Goal: Task Accomplishment & Management: Manage account settings

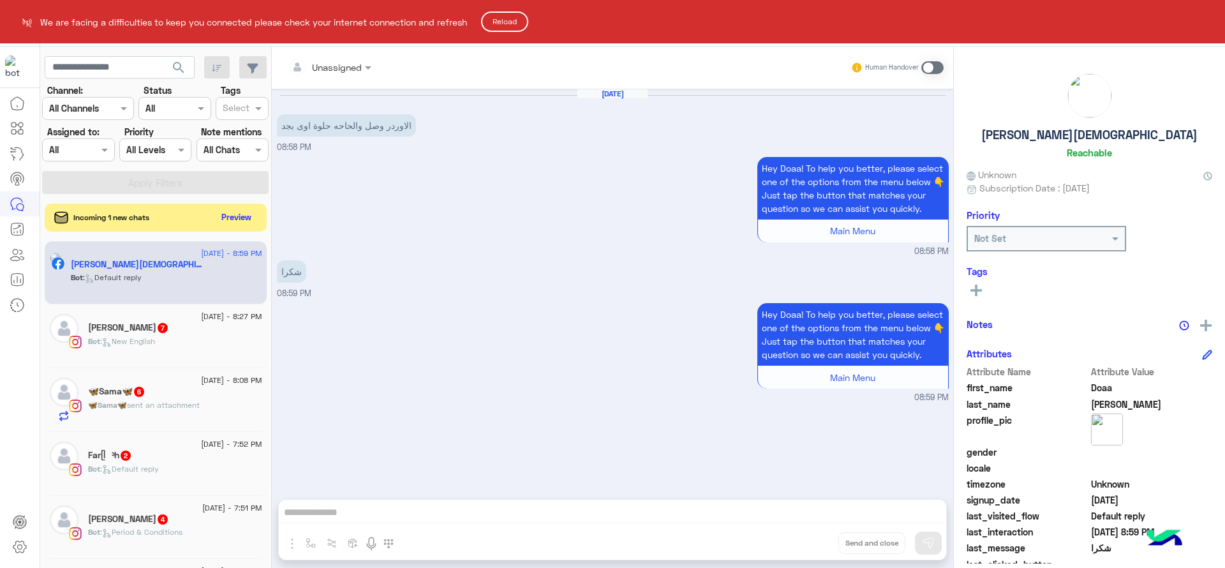
click at [525, 22] on button "Reload" at bounding box center [504, 21] width 47 height 20
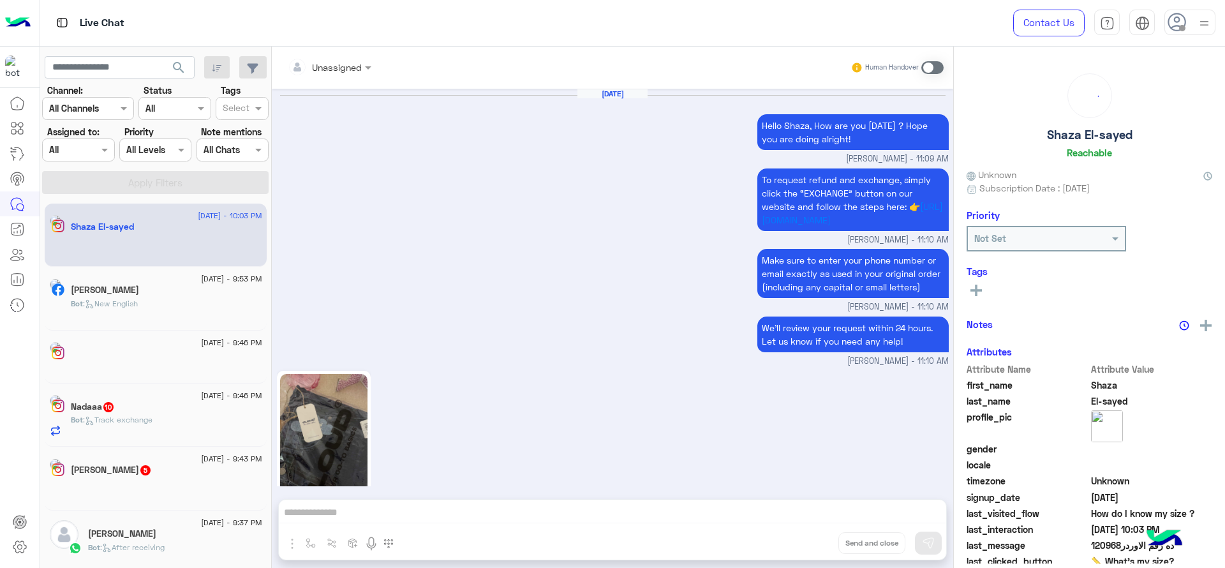
scroll to position [1205, 0]
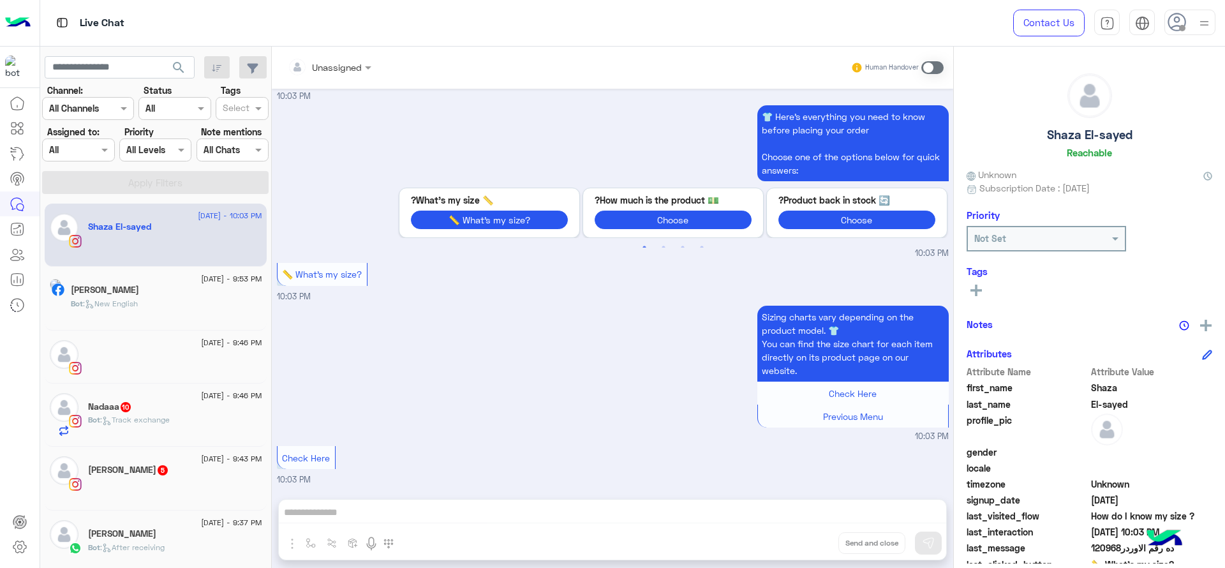
click at [96, 138] on div "Assigned on All" at bounding box center [78, 149] width 72 height 23
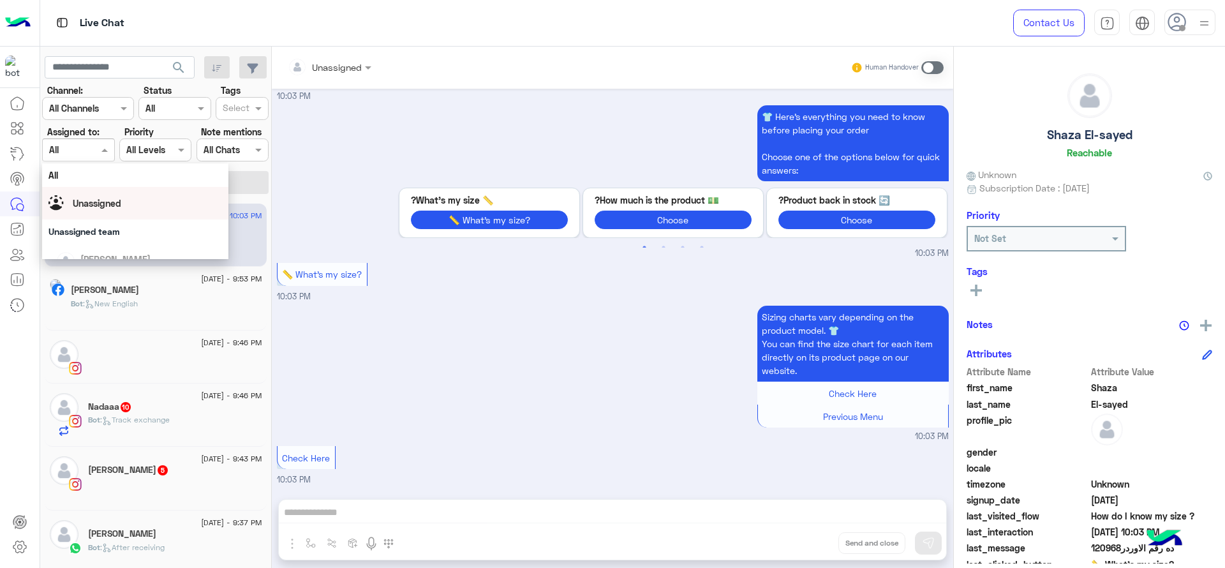
click at [87, 206] on span "Unassigned" at bounding box center [97, 203] width 48 height 11
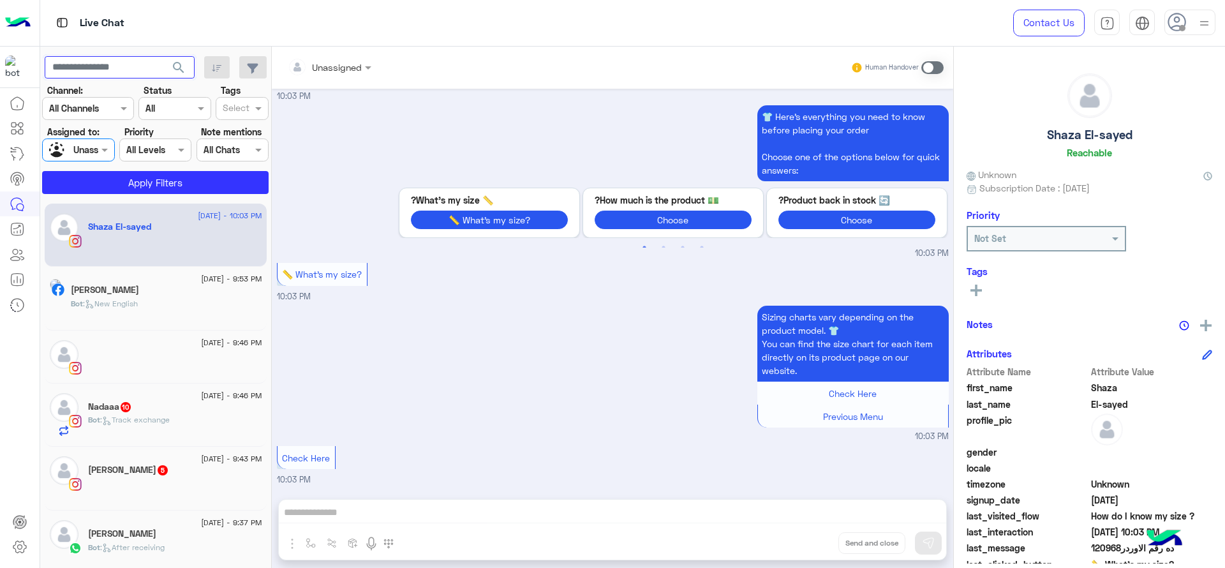
click at [121, 72] on input "text" at bounding box center [120, 67] width 150 height 23
type input "**********"
click at [105, 184] on button "Apply Filters" at bounding box center [155, 182] width 226 height 23
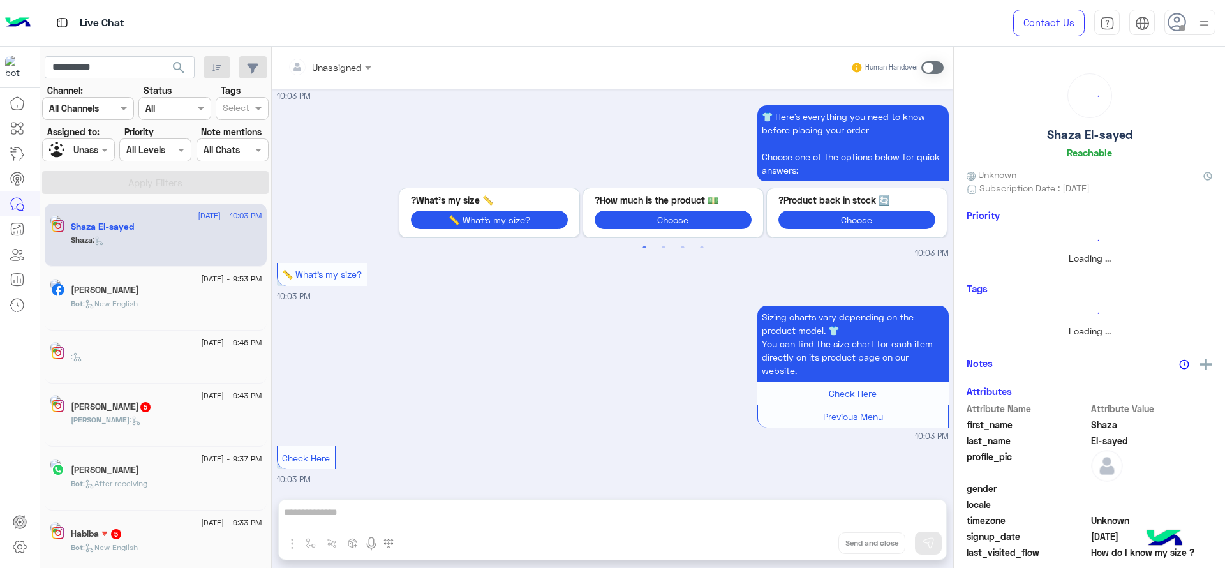
scroll to position [0, 0]
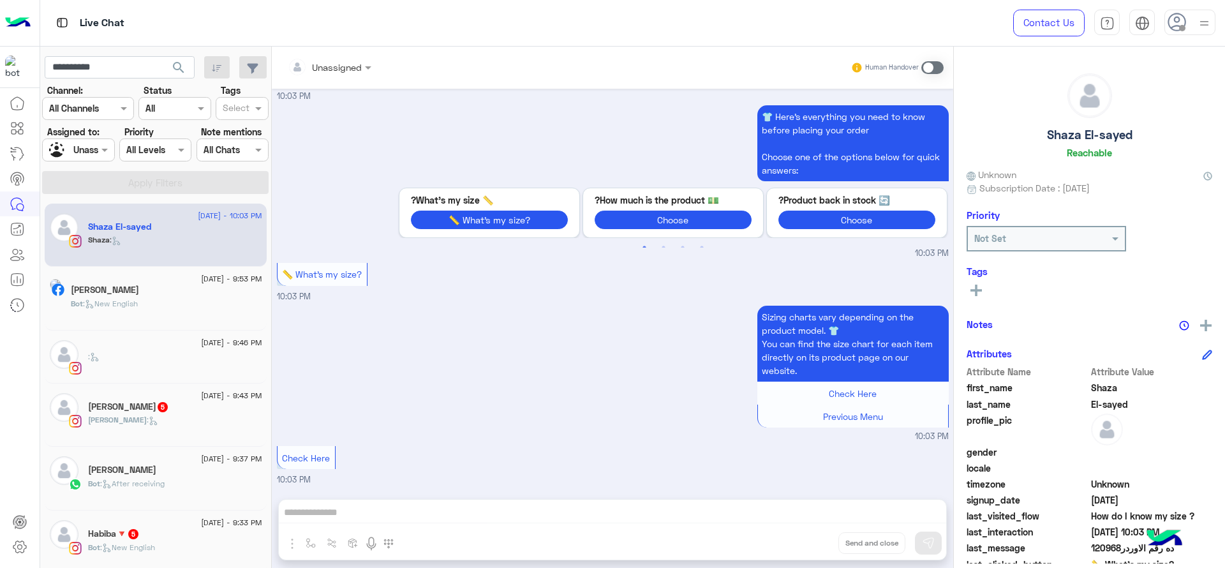
click at [75, 153] on input "text" at bounding box center [63, 150] width 29 height 13
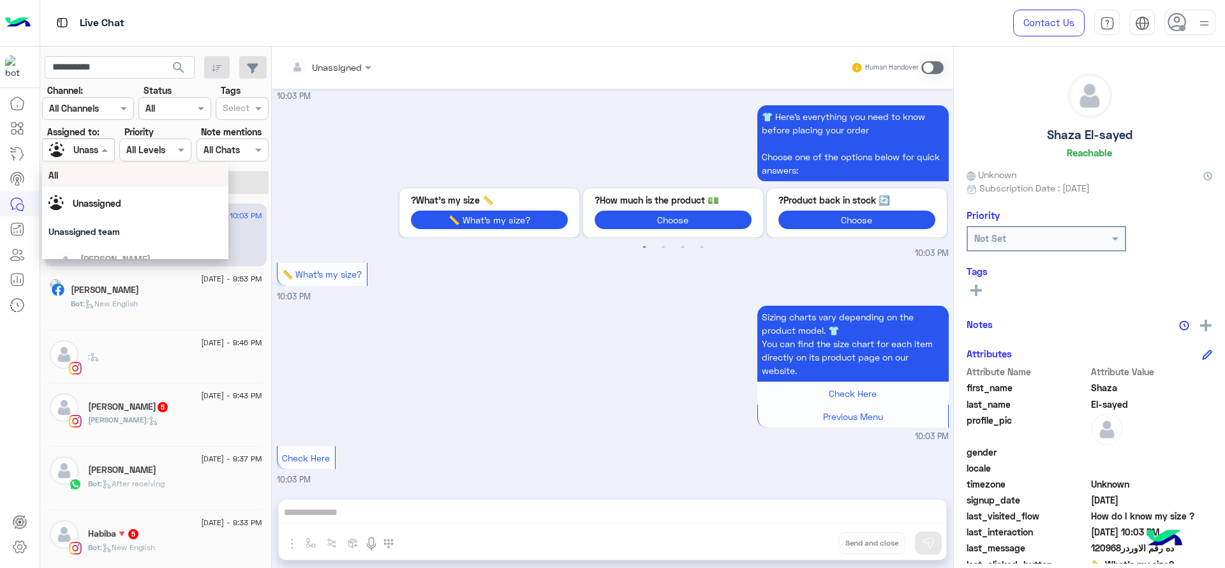
click at [242, 103] on input "text" at bounding box center [236, 109] width 27 height 13
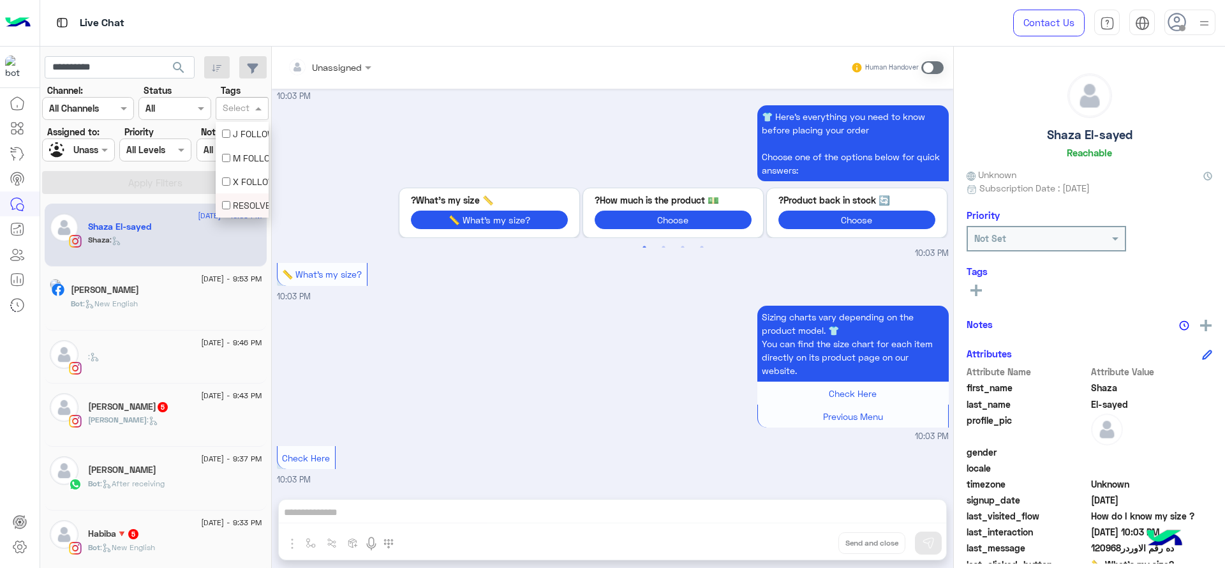
click at [240, 200] on div "RESOLVED" at bounding box center [242, 204] width 40 height 13
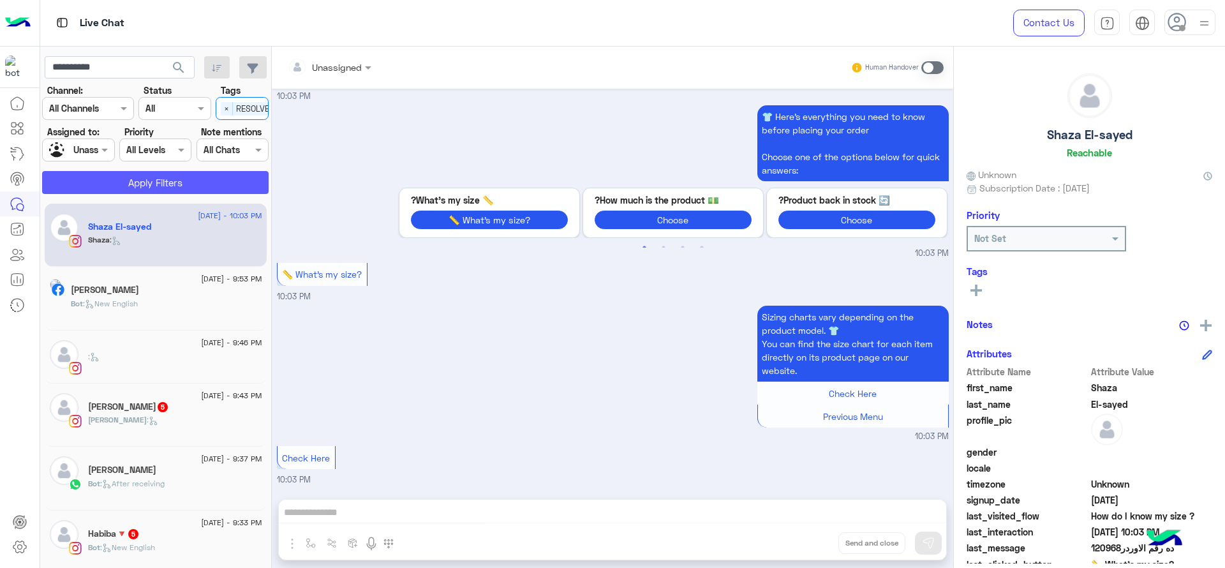
click at [132, 175] on button "Apply Filters" at bounding box center [155, 182] width 226 height 23
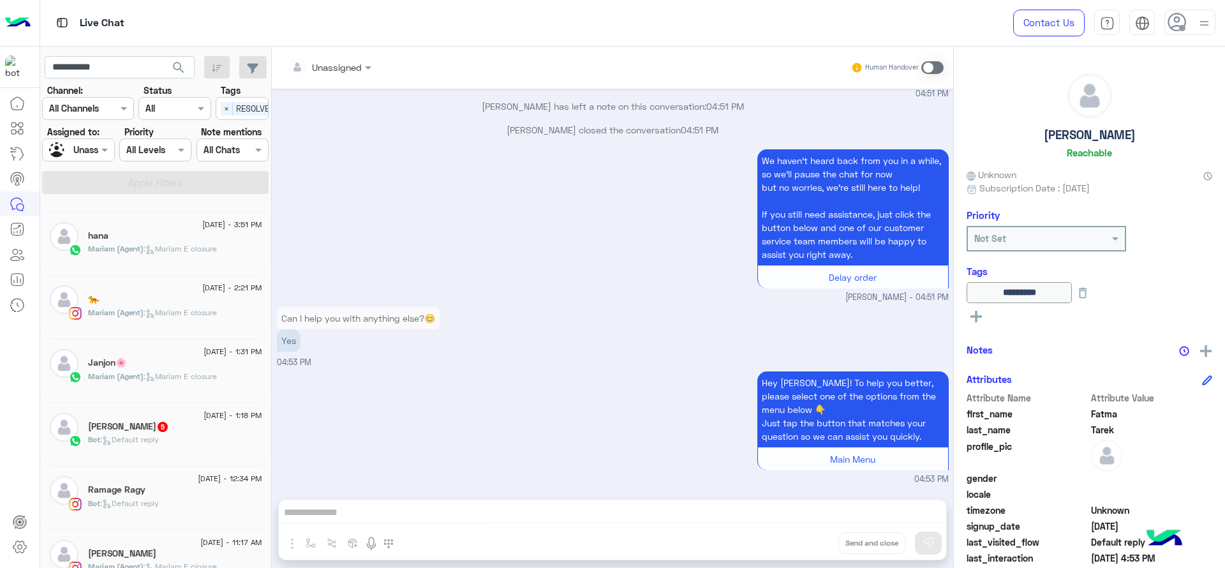
scroll to position [303, 0]
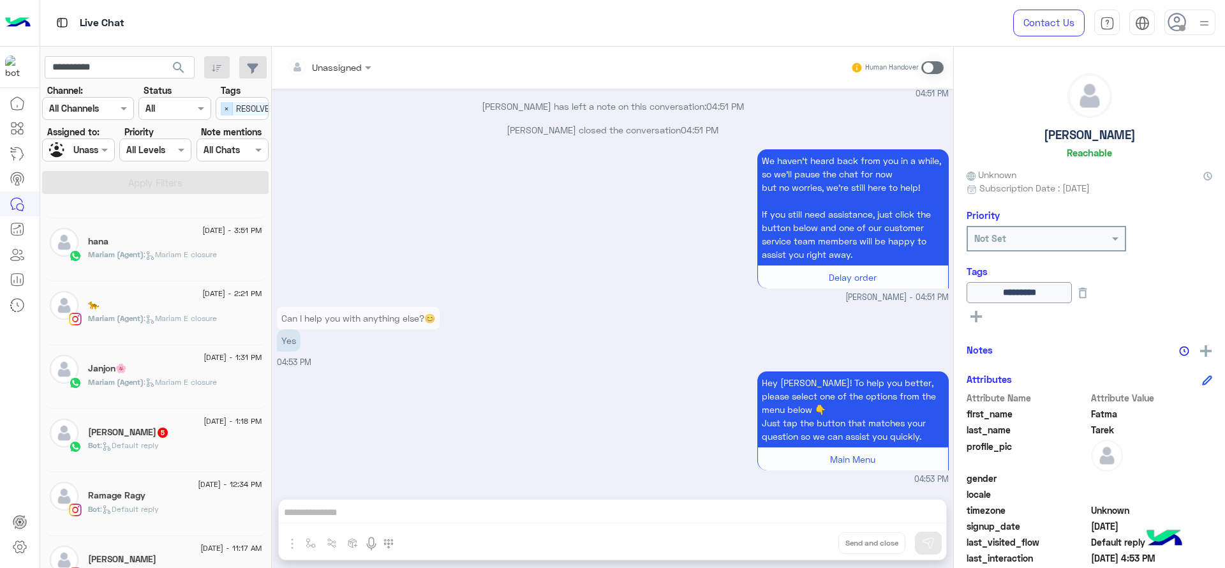
click at [230, 112] on span "×" at bounding box center [227, 108] width 12 height 13
click at [231, 106] on input "text" at bounding box center [236, 109] width 27 height 13
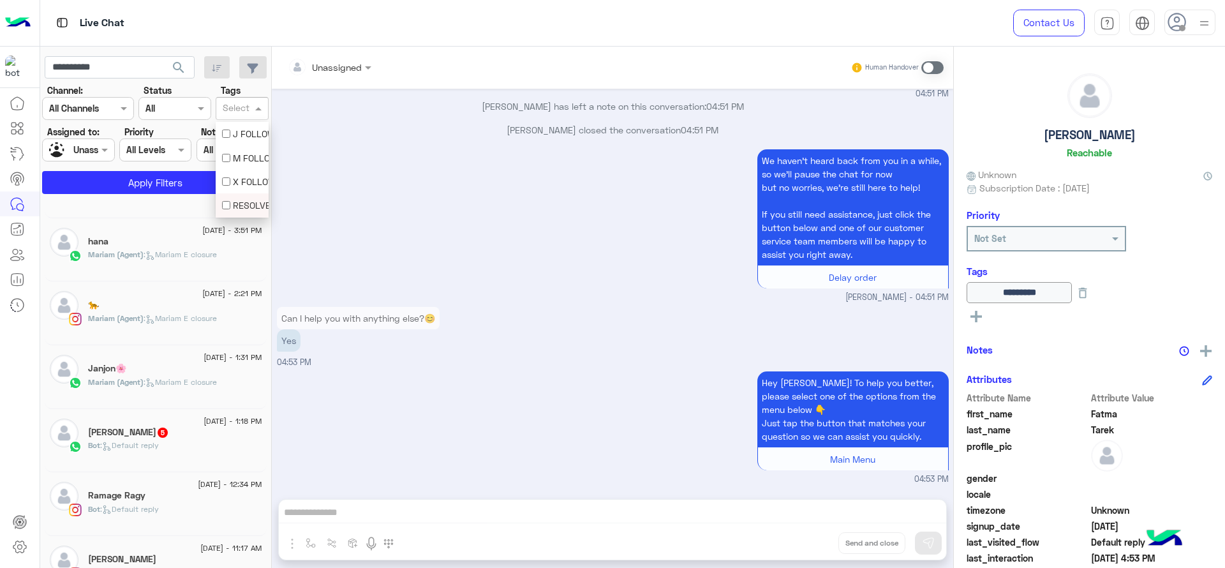
click at [246, 200] on div "RESOLVED" at bounding box center [242, 204] width 40 height 13
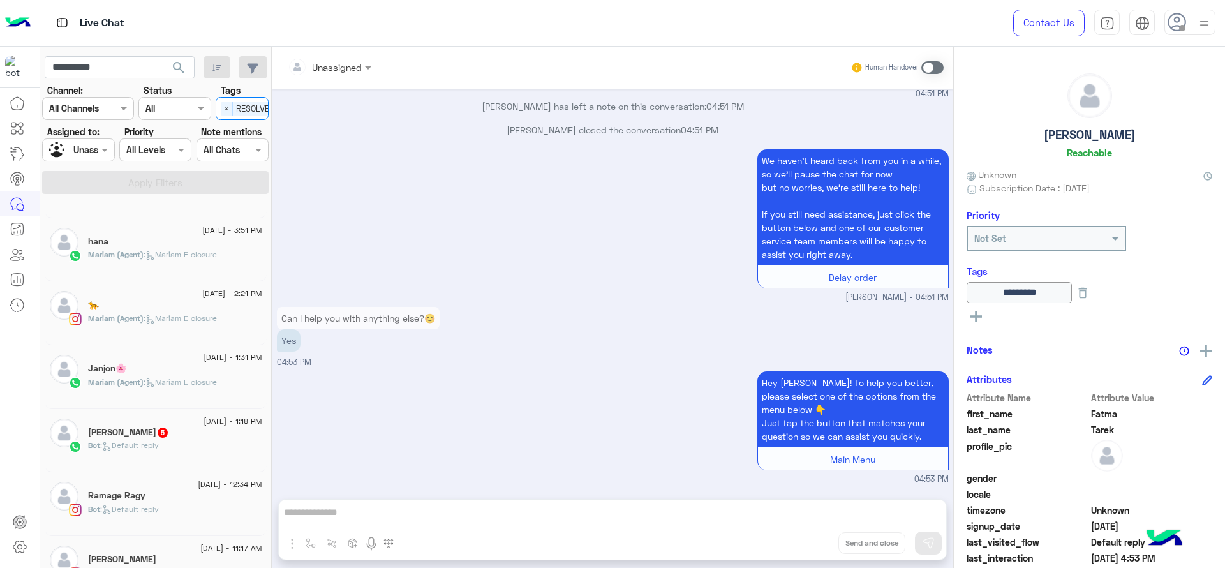
click at [81, 153] on div at bounding box center [78, 149] width 71 height 15
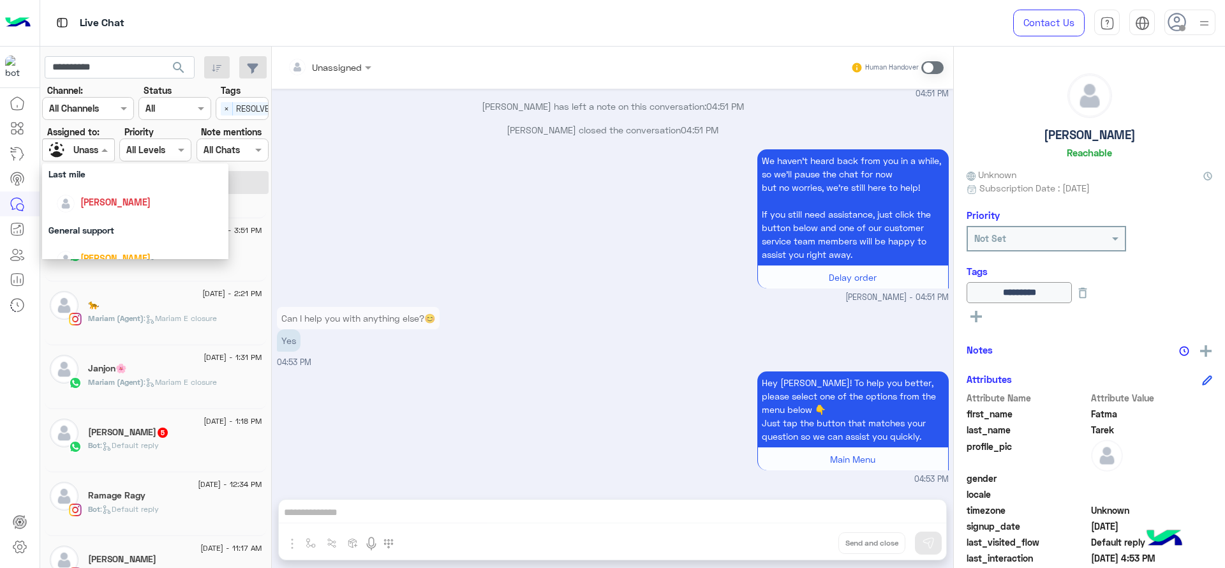
scroll to position [191, 0]
click at [105, 196] on div "Jana Aboelseoud" at bounding box center [115, 188] width 70 height 13
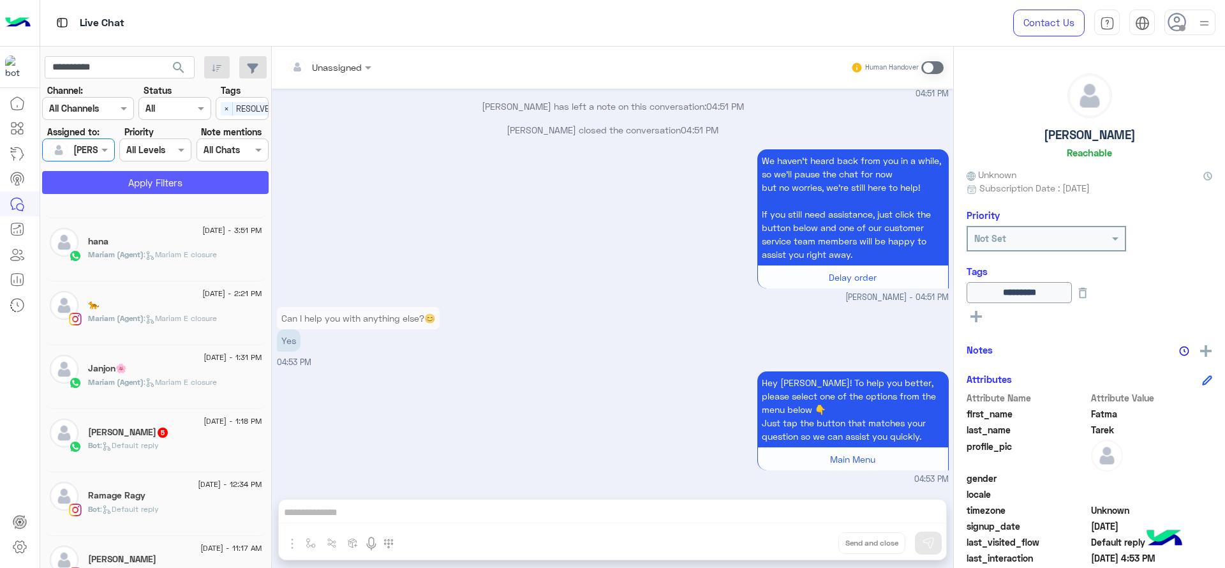
click at [119, 183] on button "Apply Filters" at bounding box center [155, 182] width 226 height 23
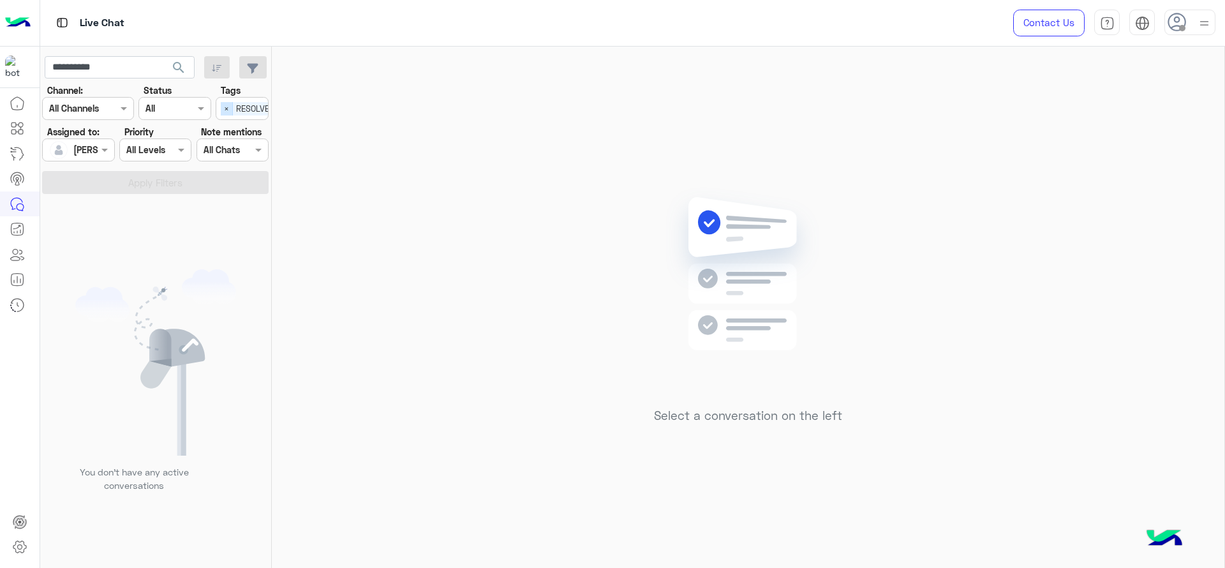
click at [228, 110] on span "×" at bounding box center [227, 108] width 12 height 13
click at [228, 110] on input "text" at bounding box center [236, 109] width 27 height 13
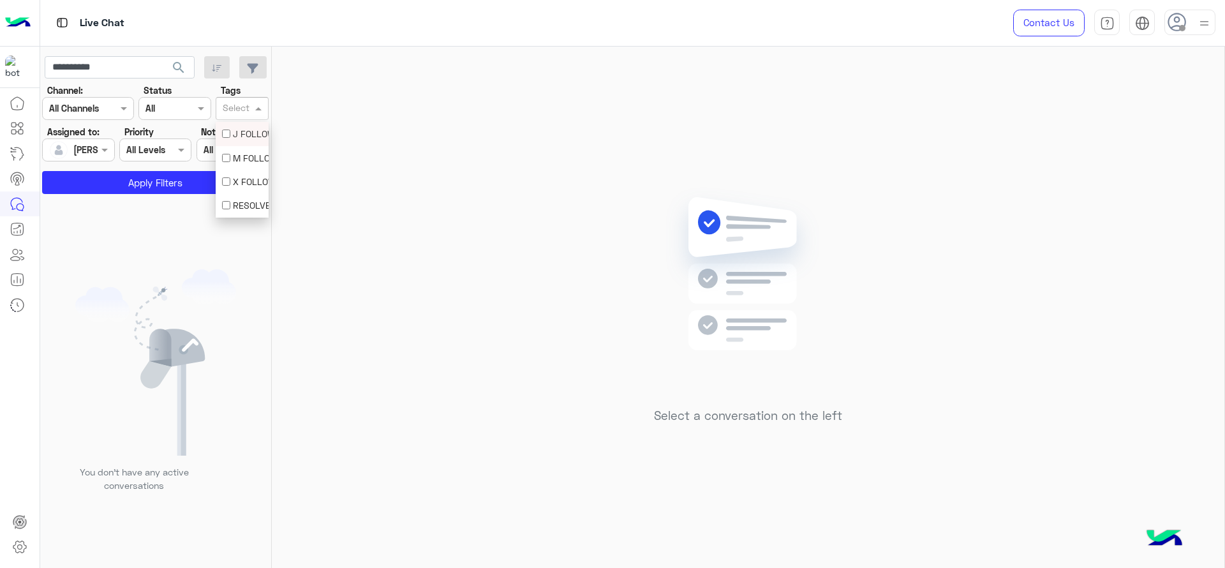
click at [221, 139] on div "J FOLLOW UP" at bounding box center [242, 134] width 53 height 24
click at [113, 153] on span at bounding box center [106, 149] width 16 height 13
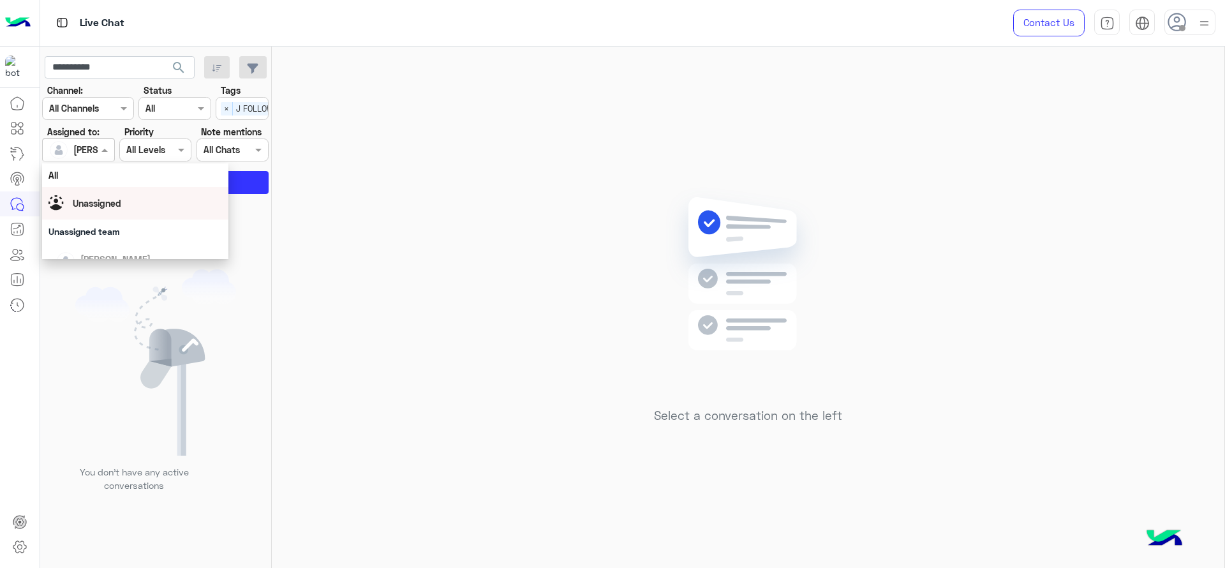
drag, startPoint x: 108, startPoint y: 202, endPoint x: 119, endPoint y: 195, distance: 12.0
click at [119, 195] on div "Unassigned" at bounding box center [135, 203] width 174 height 22
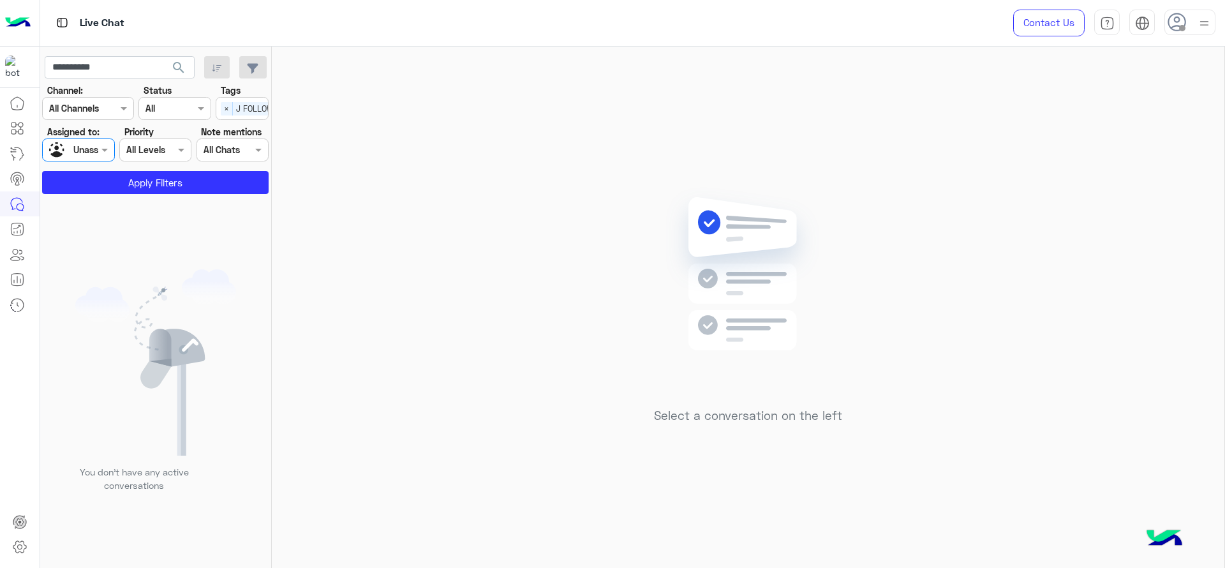
click at [119, 195] on app-inbox-users-filters "**********" at bounding box center [156, 123] width 232 height 152
click at [121, 191] on button "Apply Filters" at bounding box center [155, 182] width 226 height 23
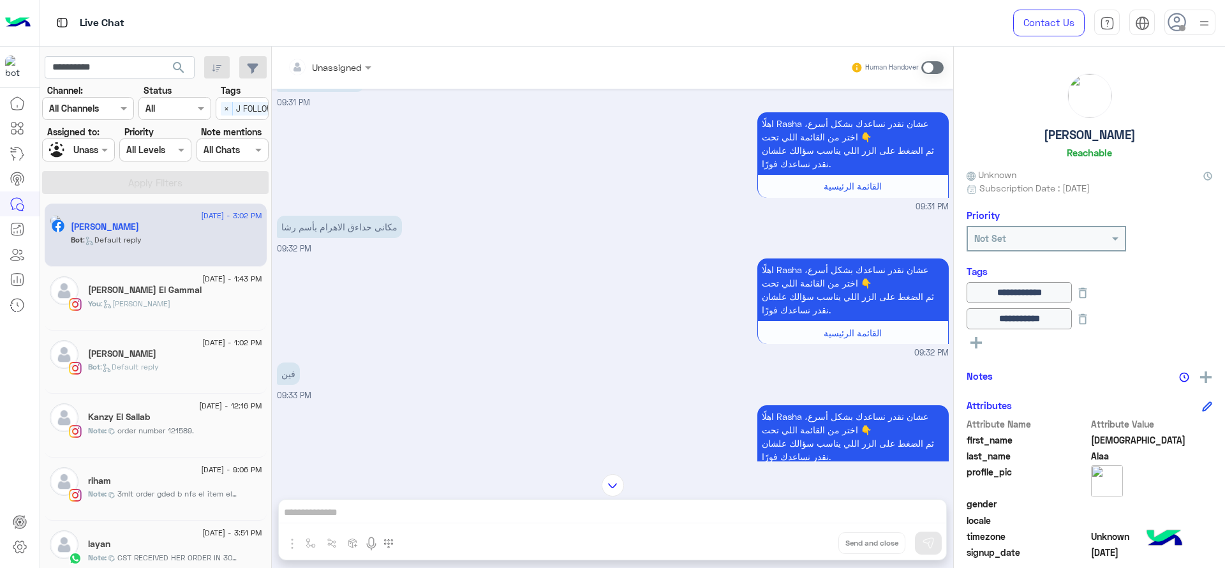
scroll to position [2306, 0]
click at [435, 218] on div "مكانى حداءق الاهرام بأسم رشا 09:32 PM" at bounding box center [613, 234] width 672 height 43
click at [459, 213] on div "مكانى حداءق الاهرام بأسم رشا 09:32 PM" at bounding box center [613, 234] width 672 height 43
click at [491, 267] on div "اهلًا Rasha عشان نقدر نساعدك بشكل أسرع، اختر من القائمة اللي تحت 👇 ثم الضغط على…" at bounding box center [613, 308] width 672 height 104
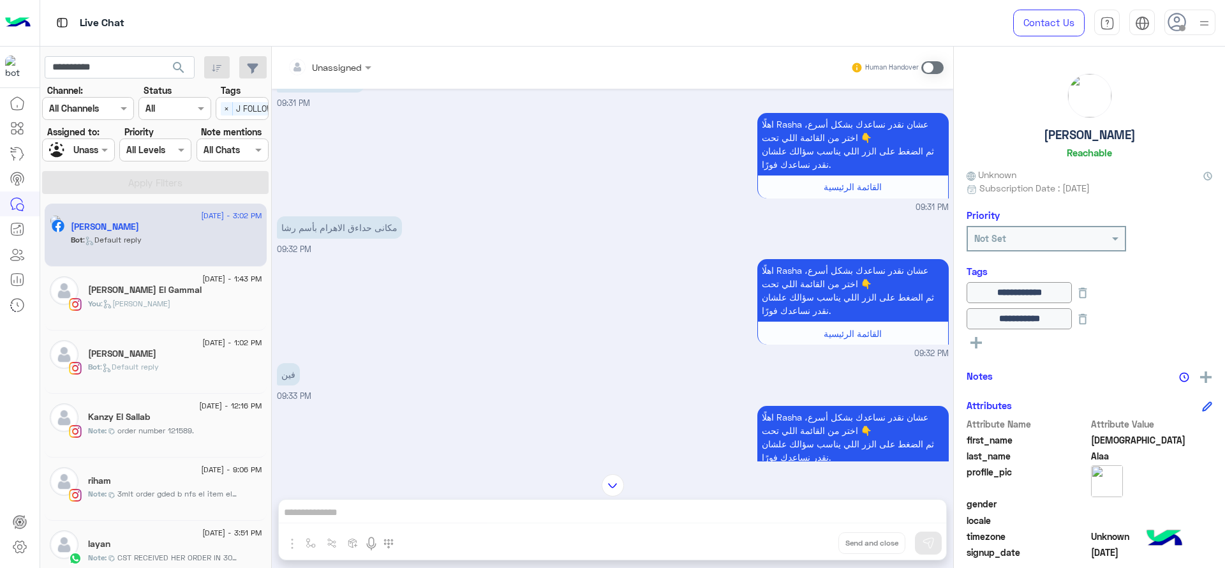
click at [491, 348] on small "09:32 PM" at bounding box center [613, 354] width 672 height 12
click at [500, 307] on div "اهلًا Rasha عشان نقدر نساعدك بشكل أسرع، اختر من القائمة اللي تحت 👇 ثم الضغط على…" at bounding box center [613, 308] width 672 height 104
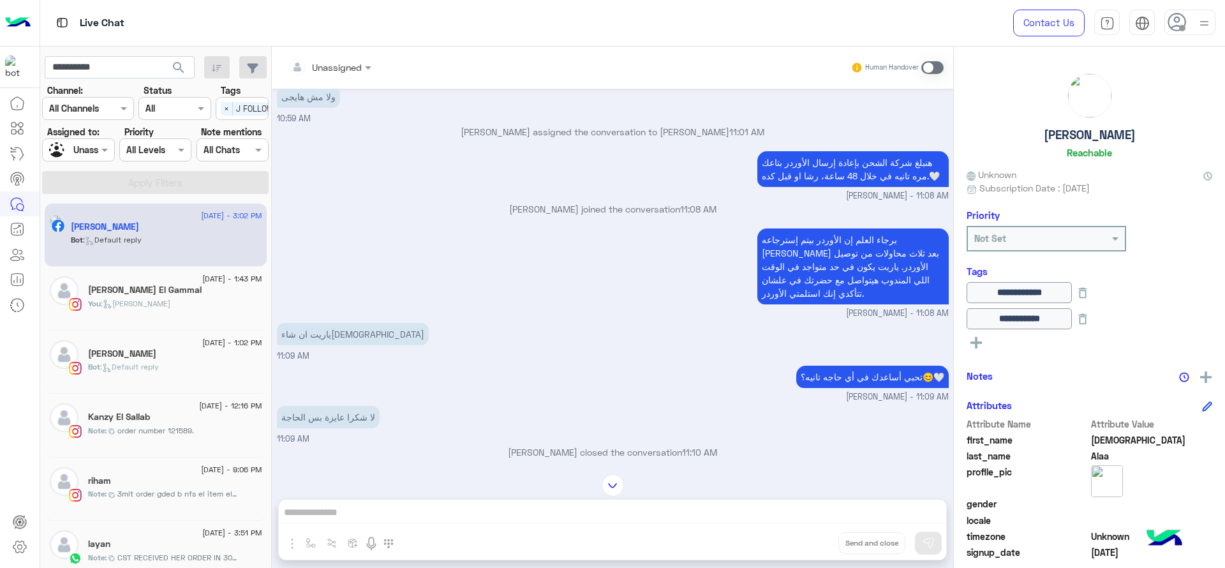
scroll to position [2778, 0]
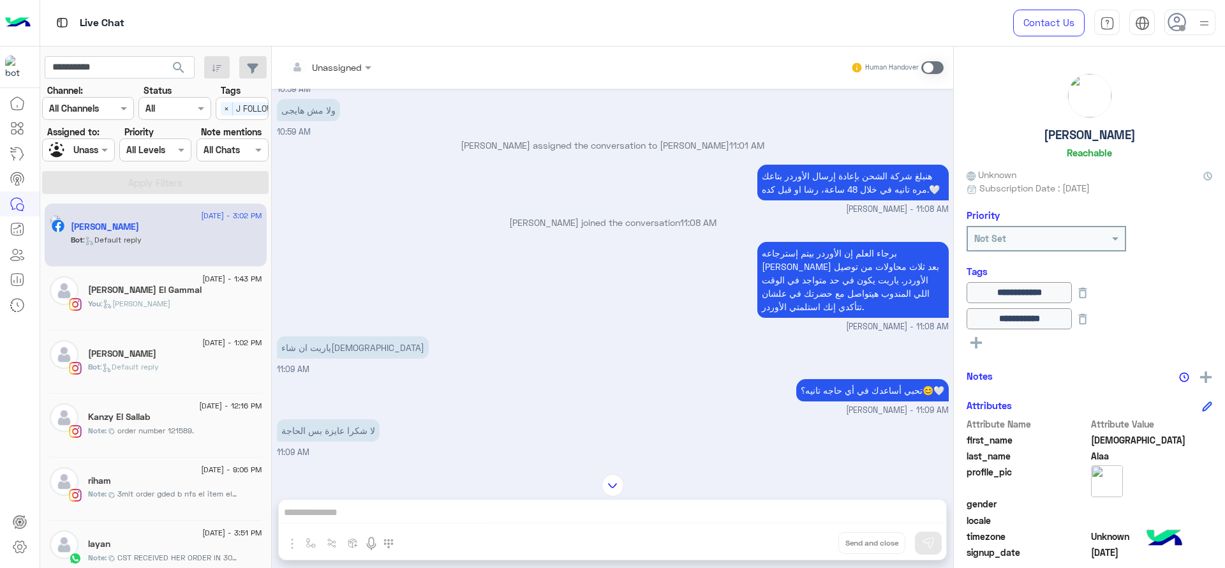
click at [760, 404] on small "Jana Aboelseoud - 11:09 AM" at bounding box center [613, 410] width 672 height 12
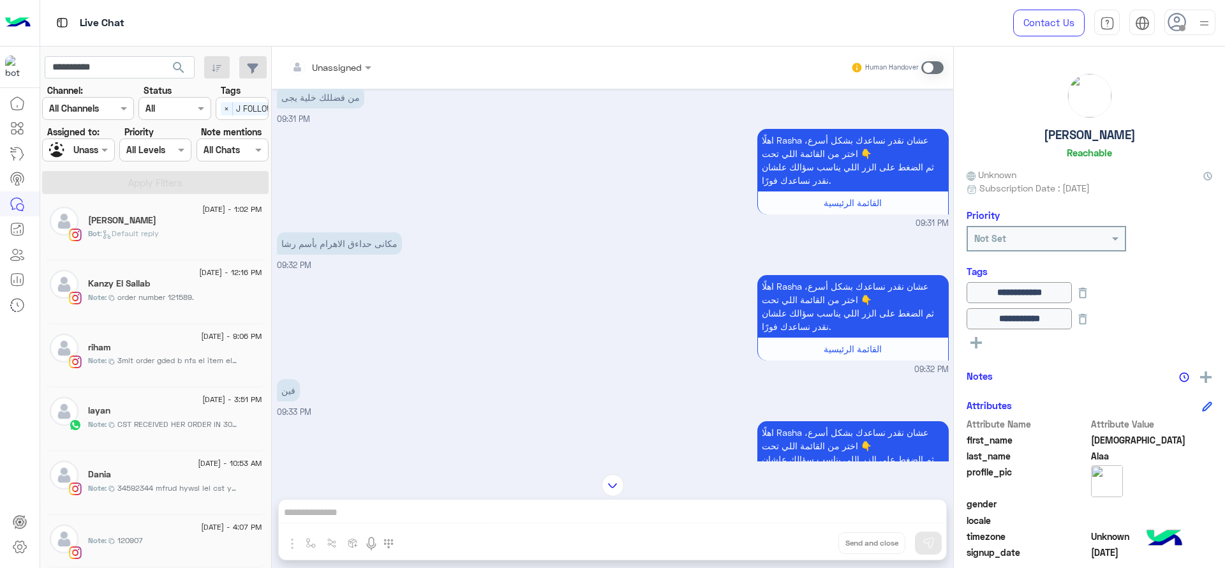
scroll to position [6, 0]
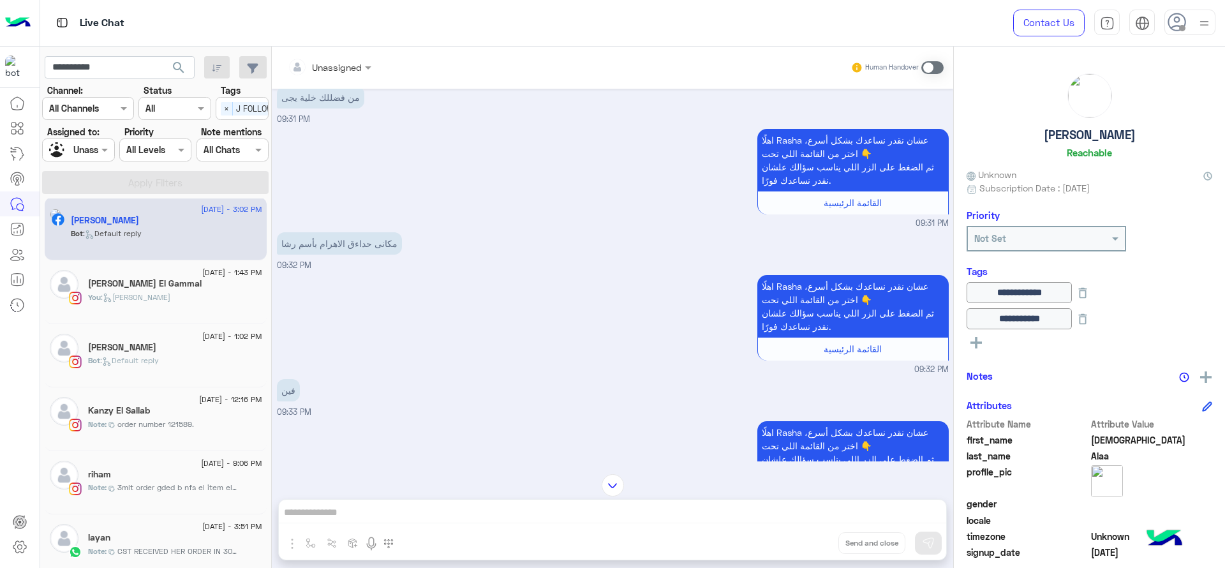
click at [466, 320] on div "اهلًا Rasha عشان نقدر نساعدك بشكل أسرع، اختر من القائمة اللي تحت 👇 ثم الضغط على…" at bounding box center [613, 324] width 672 height 104
